Goal: Contribute content

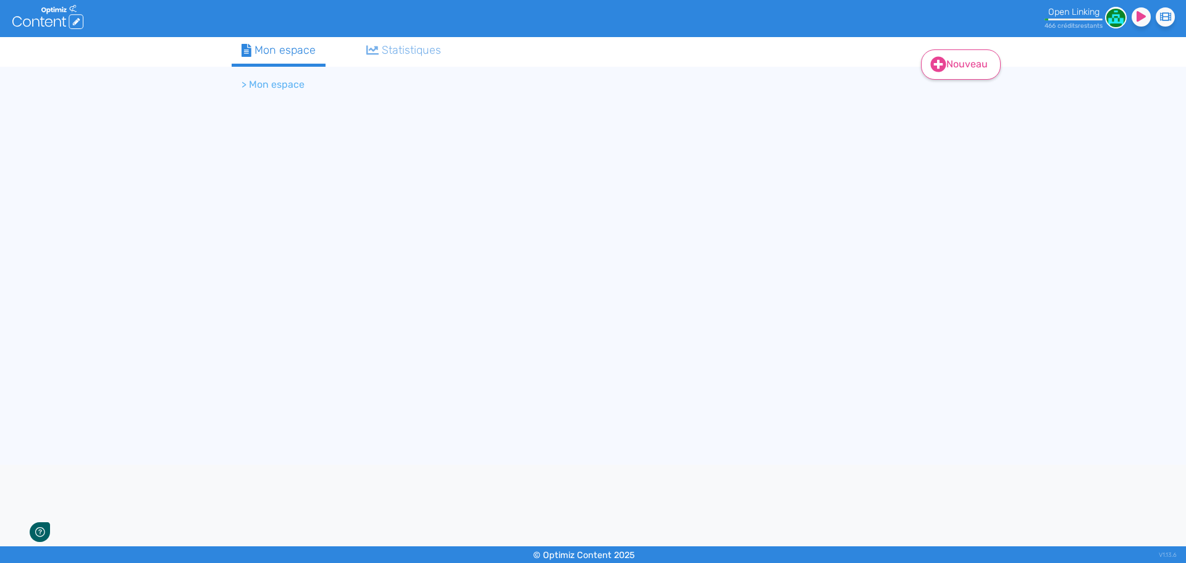
click at [931, 74] on link "Nouveau" at bounding box center [961, 64] width 80 height 30
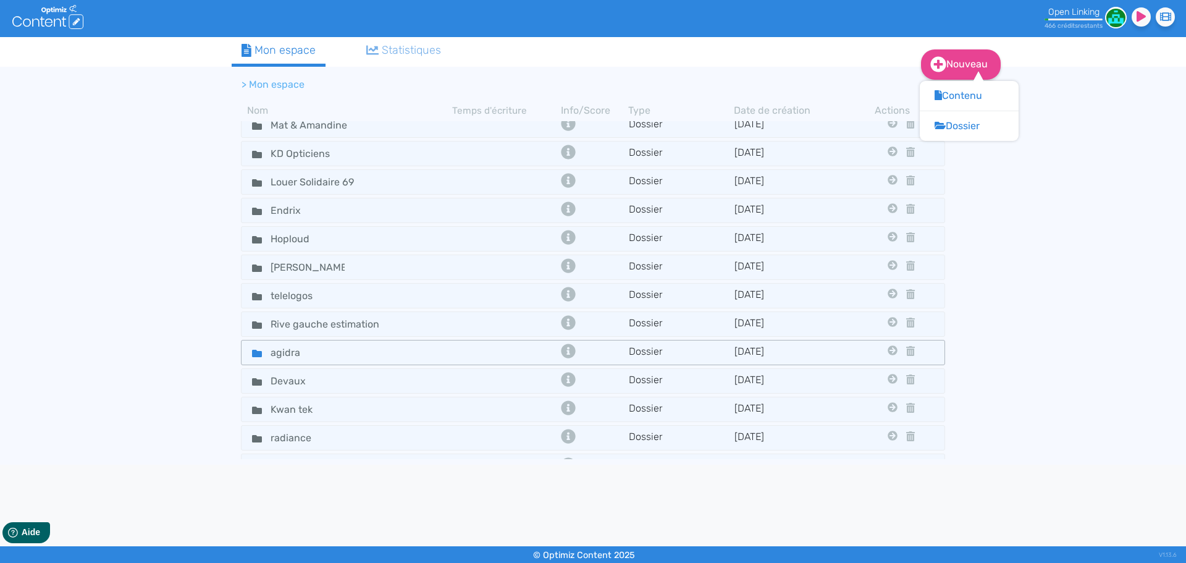
scroll to position [309, 0]
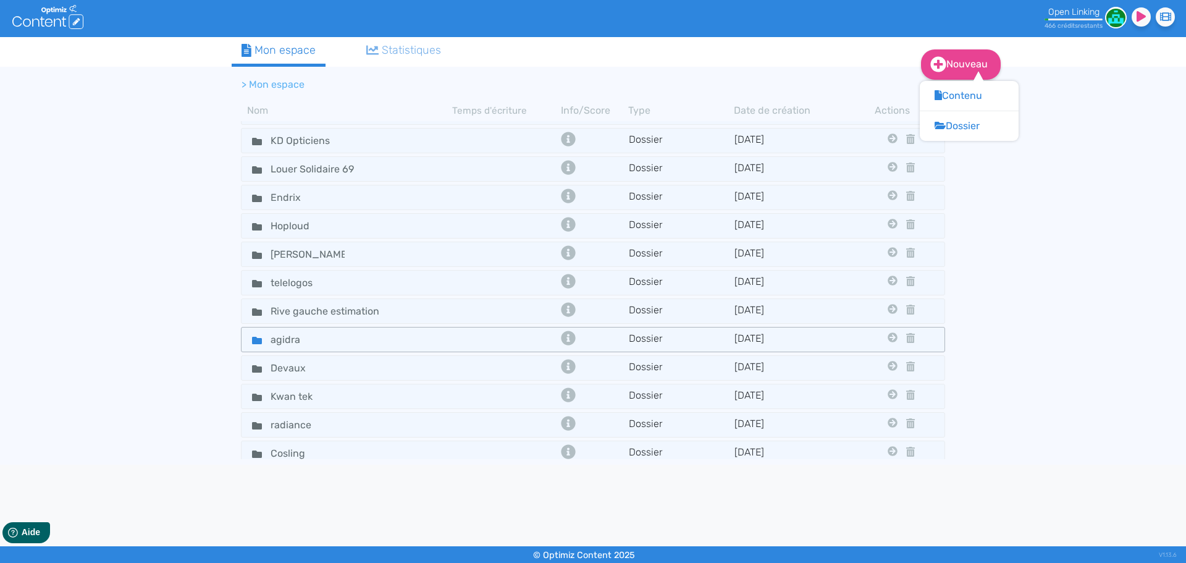
click at [388, 336] on div "agidra" at bounding box center [347, 339] width 209 height 18
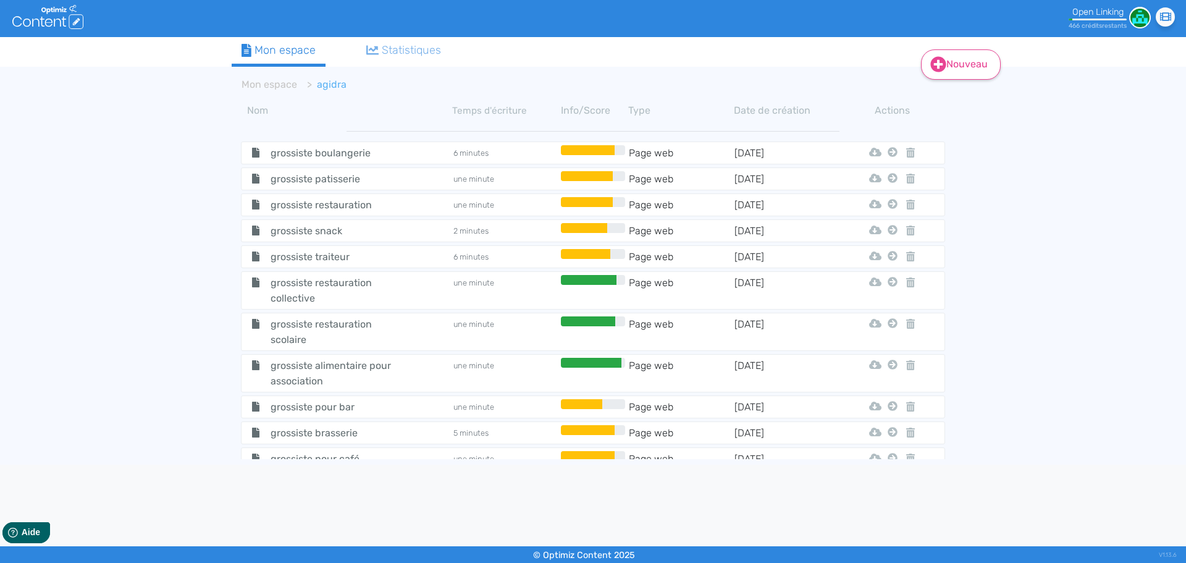
click at [933, 61] on icon at bounding box center [938, 64] width 15 height 15
click at [946, 87] on button "Contenu" at bounding box center [969, 96] width 99 height 20
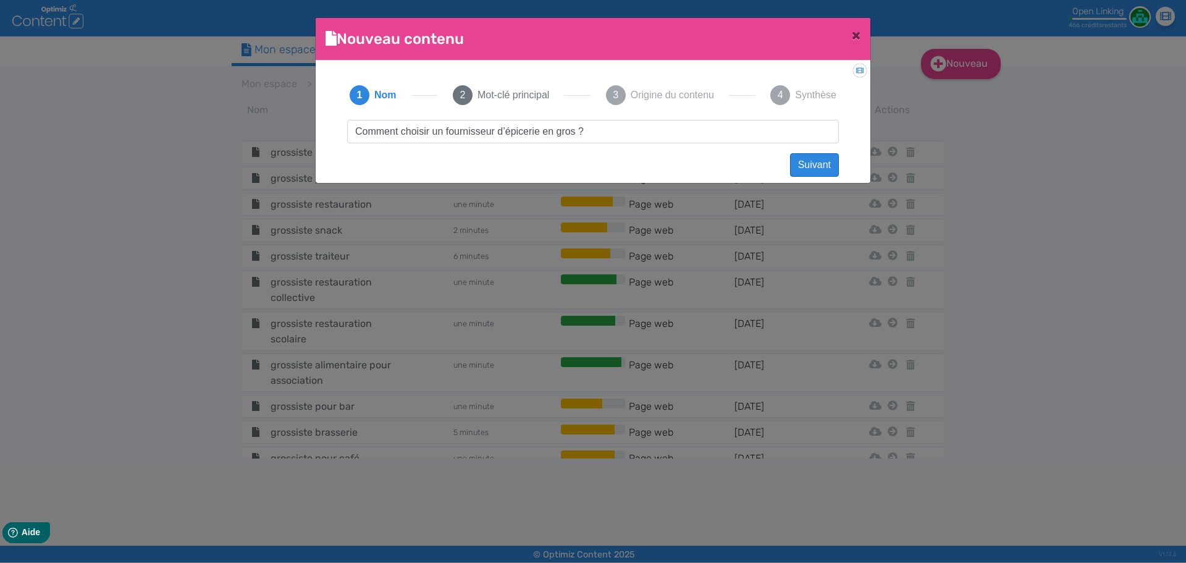
type input "Comment choisir un fournisseur d’épicerie en gros ?"
click at [815, 165] on button "Suivant" at bounding box center [814, 164] width 49 height 23
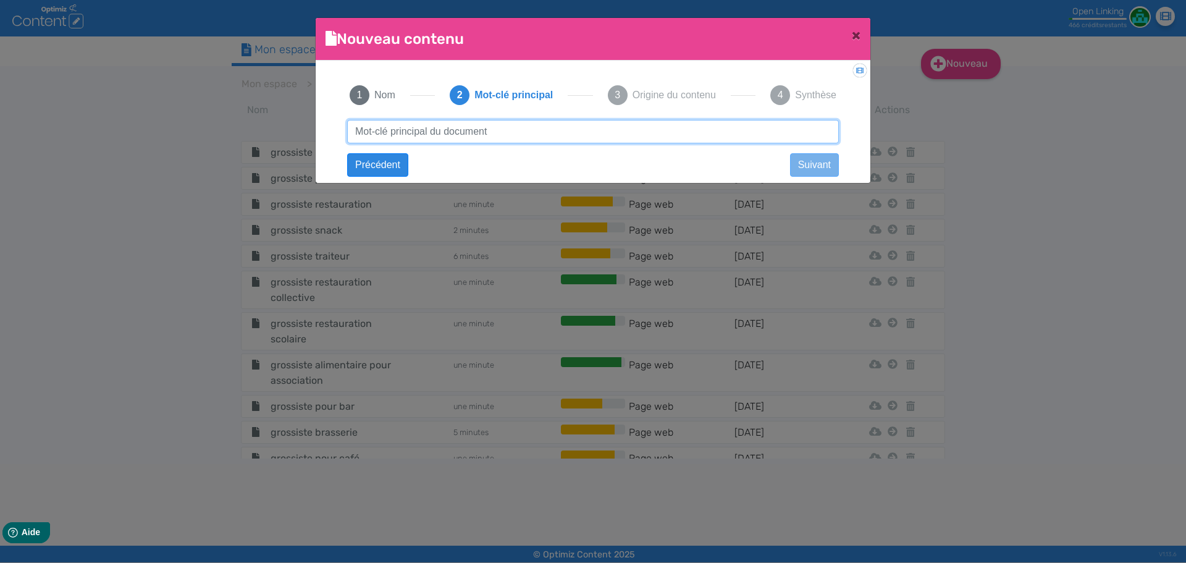
paste input "Comment choisir un fournisseur d’épicerie en gros ?"
type input "Comment choisir un fournisseur d’épicerie en gros ?"
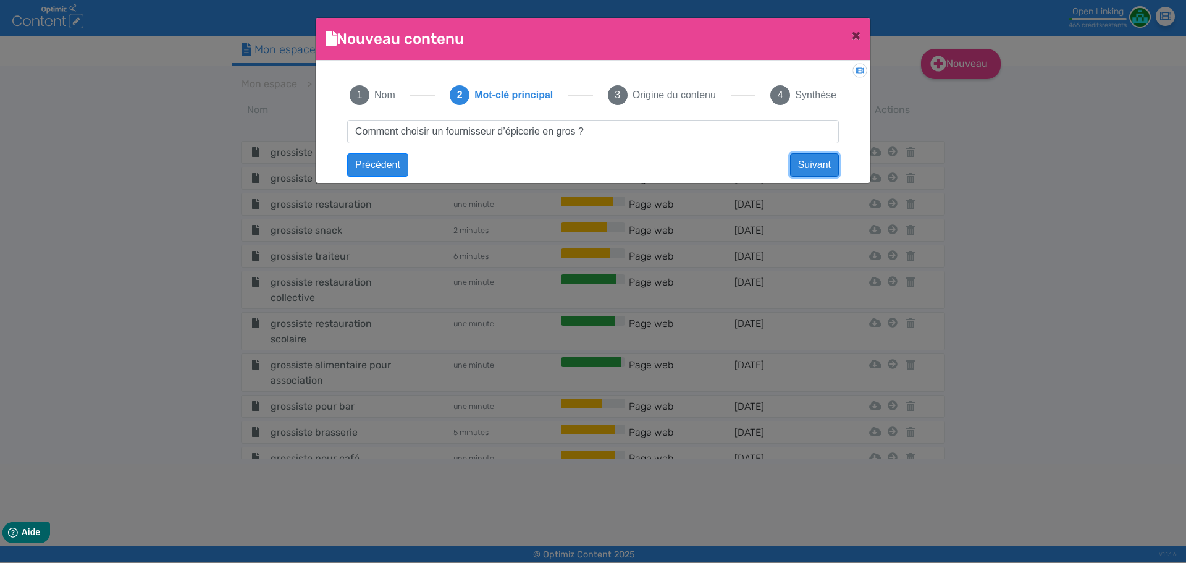
click at [813, 165] on button "Suivant" at bounding box center [814, 164] width 49 height 23
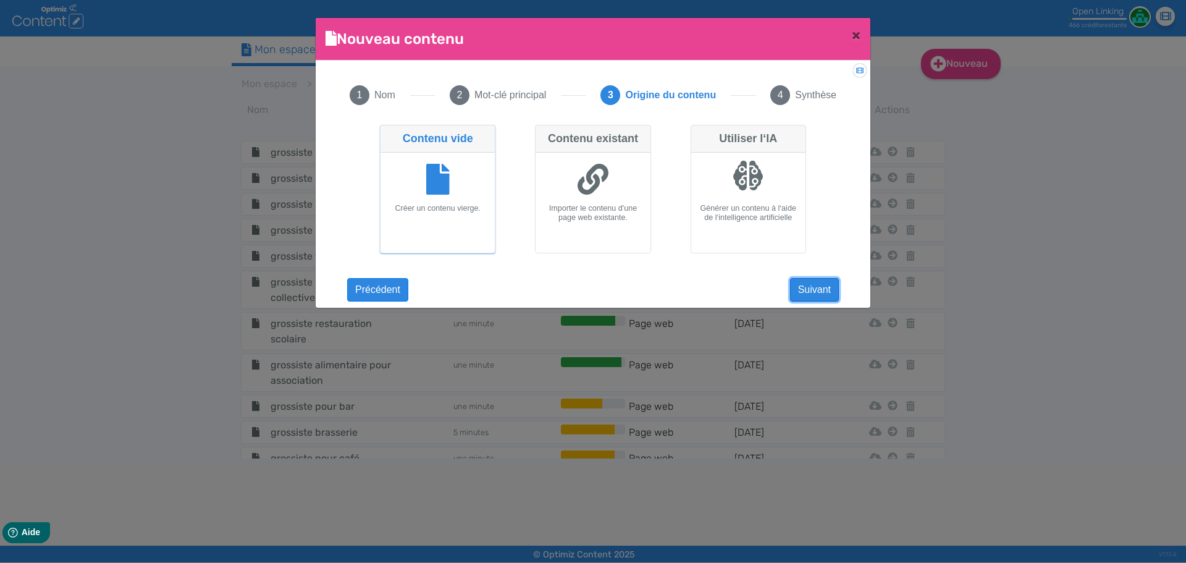
click at [803, 280] on button "Suivant" at bounding box center [814, 289] width 49 height 23
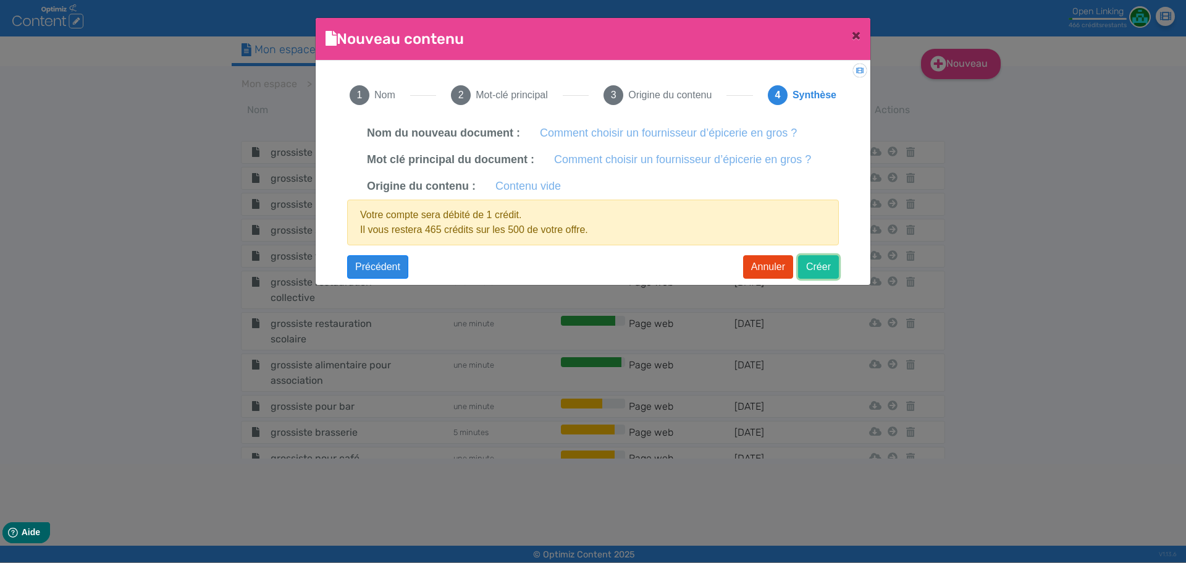
click at [815, 272] on button "Créer" at bounding box center [818, 266] width 41 height 23
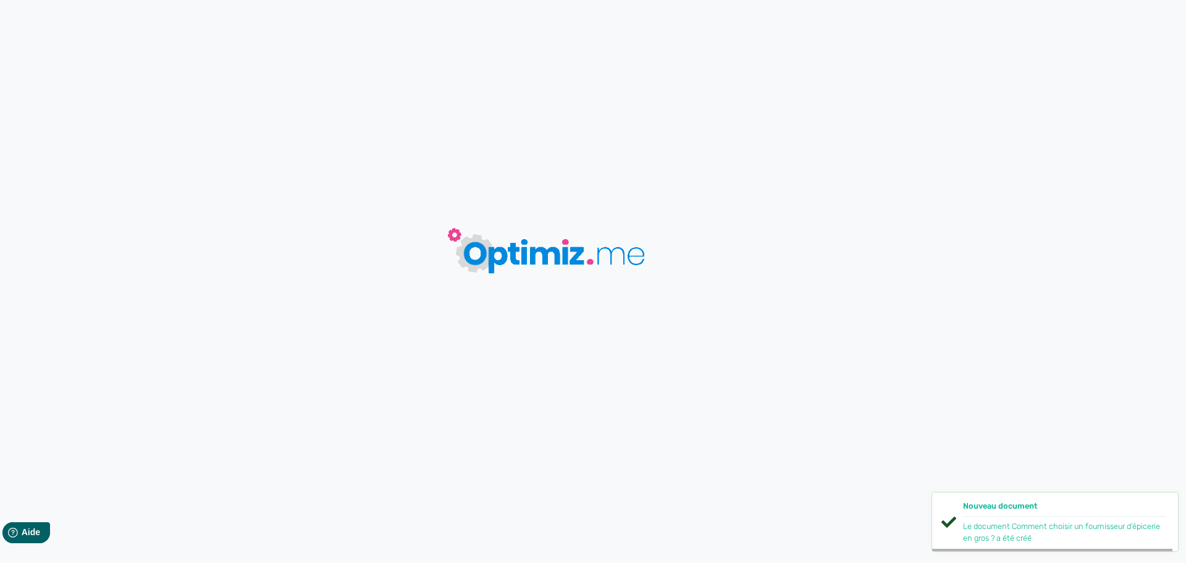
type input "Comment choisir un fournisseur d’épicerie en gros ?"
